Goal: Task Accomplishment & Management: Use online tool/utility

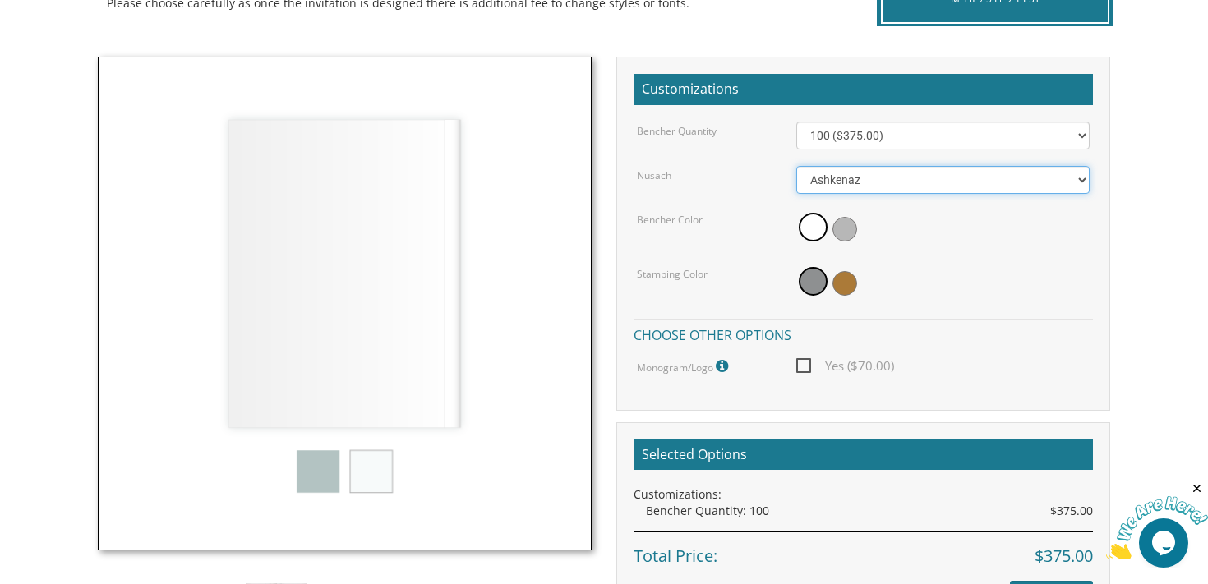
click at [836, 177] on select "Ashkenaz [PERSON_NAME]" at bounding box center [943, 180] width 294 height 28
select select "[PERSON_NAME]"
click at [796, 166] on select "Ashkenaz [PERSON_NAME]" at bounding box center [943, 180] width 294 height 28
click at [314, 462] on img at bounding box center [345, 304] width 494 height 494
click at [330, 470] on img at bounding box center [345, 304] width 494 height 494
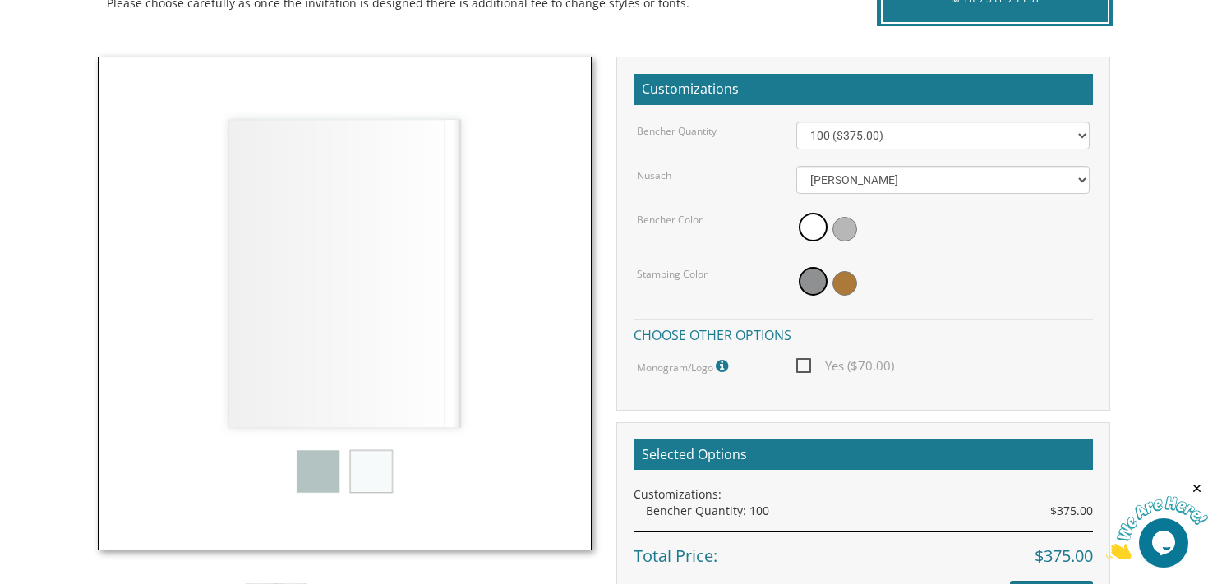
click at [371, 471] on img at bounding box center [345, 304] width 494 height 494
click at [288, 473] on img at bounding box center [345, 304] width 494 height 494
click at [841, 231] on span at bounding box center [844, 229] width 25 height 25
click at [808, 279] on span at bounding box center [813, 281] width 29 height 29
